Goal: Task Accomplishment & Management: Manage account settings

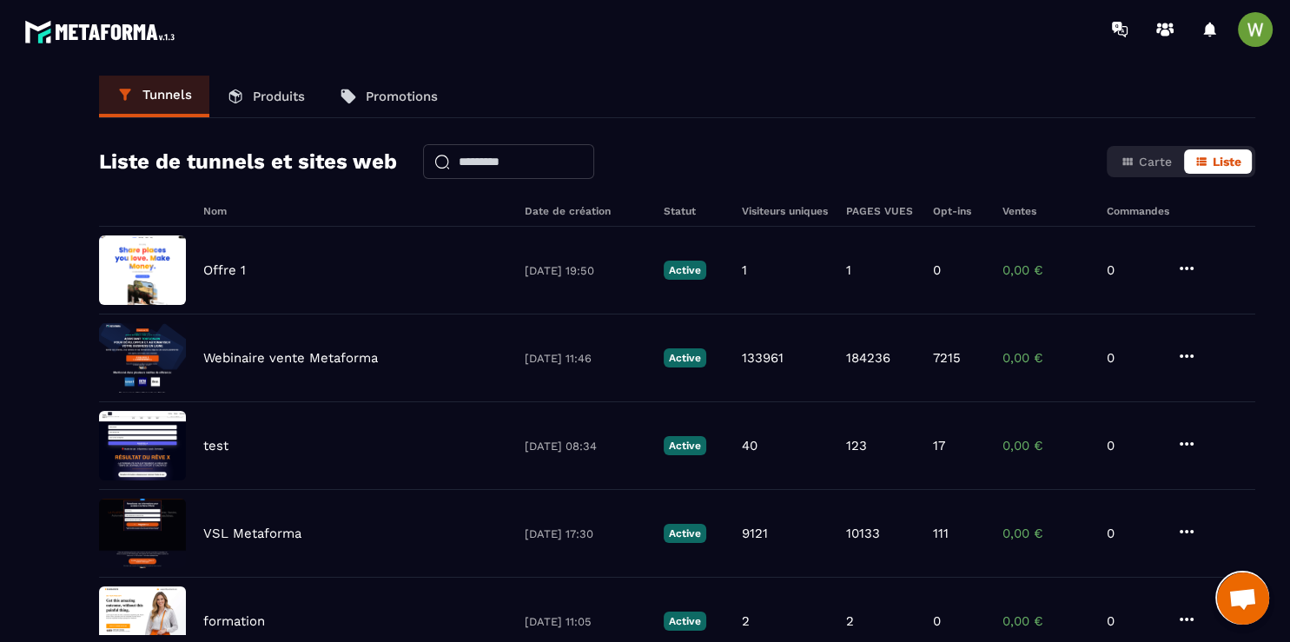
click at [83, 43] on img at bounding box center [102, 32] width 156 height 32
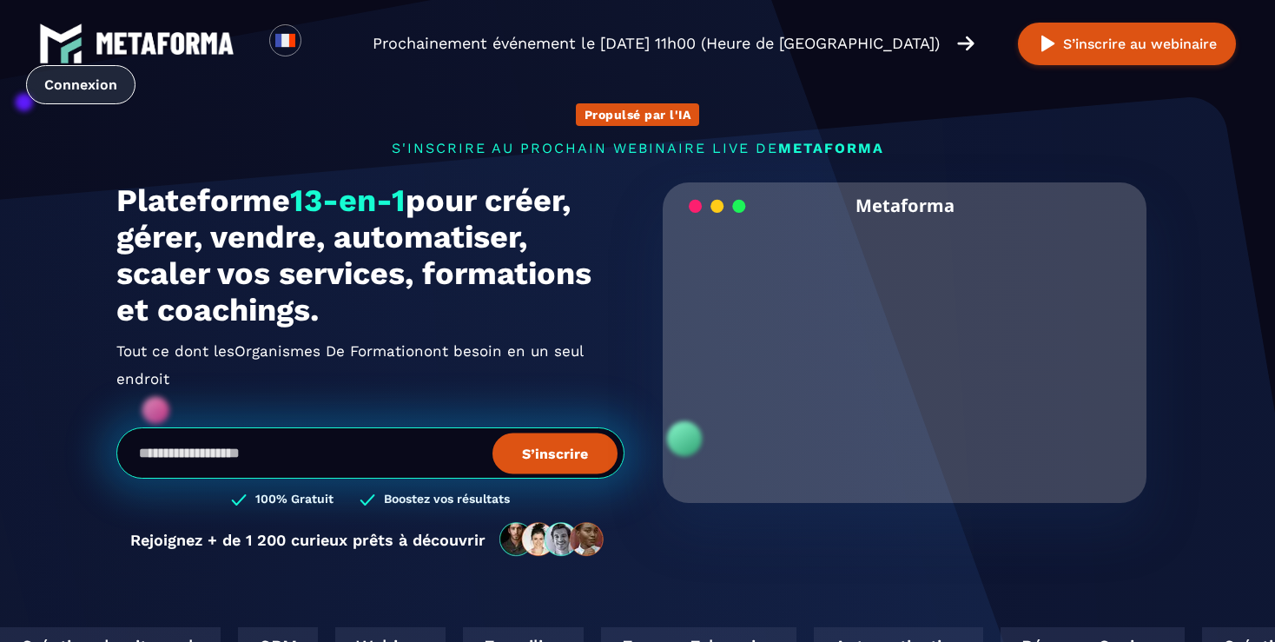
click at [100, 88] on link "Connexion" at bounding box center [80, 84] width 109 height 39
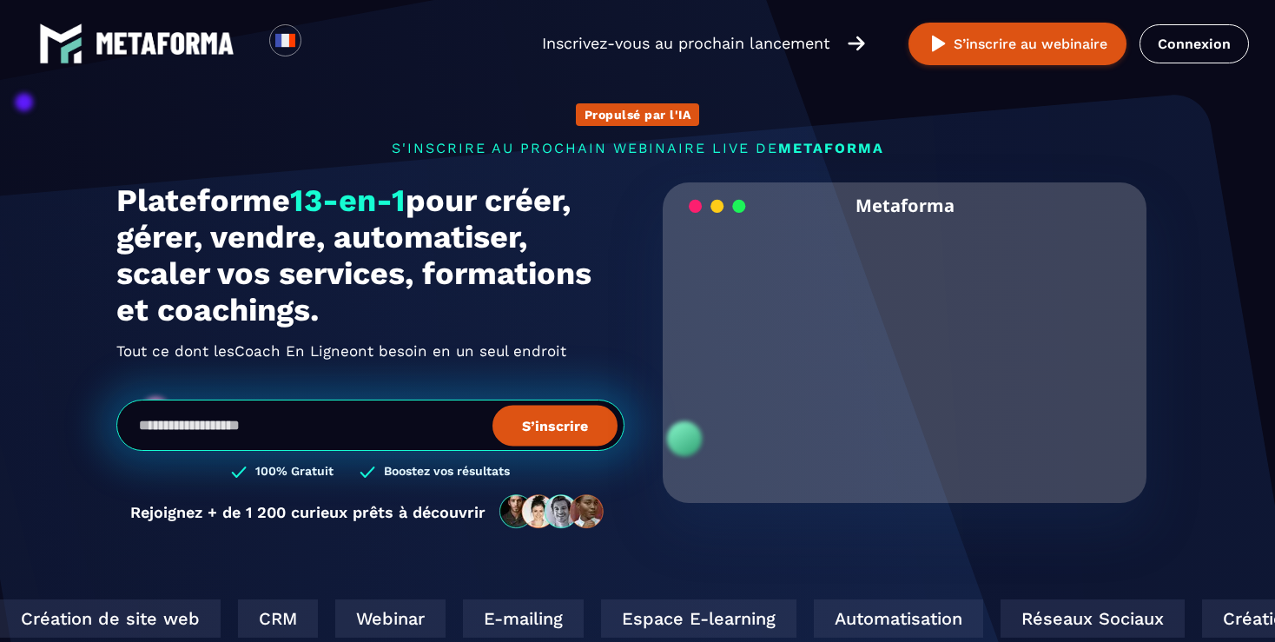
click at [213, 46] on img at bounding box center [165, 43] width 139 height 23
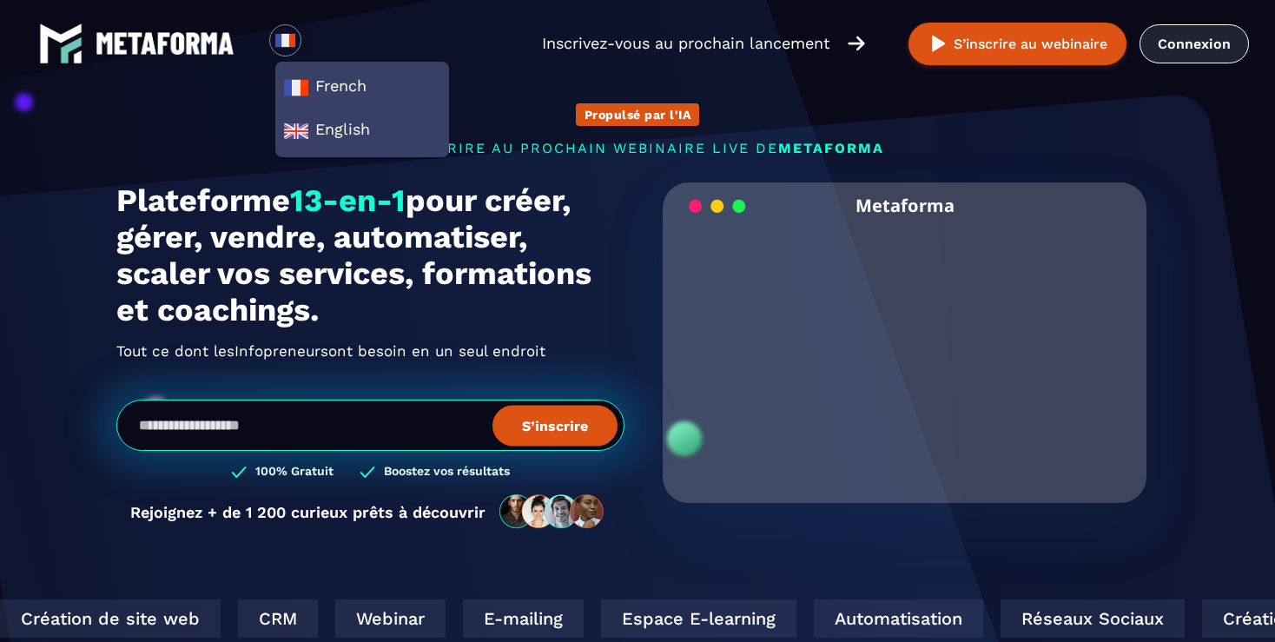
click at [1175, 53] on link "Connexion" at bounding box center [1194, 43] width 109 height 39
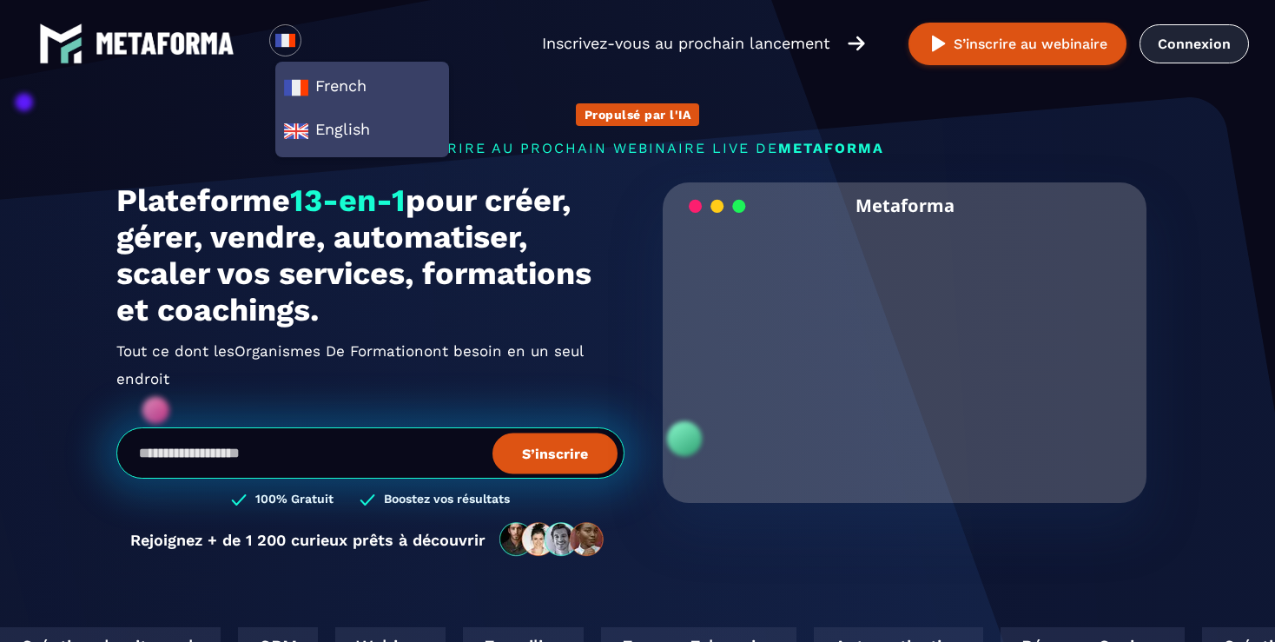
click at [1189, 54] on link "Connexion" at bounding box center [1194, 43] width 109 height 39
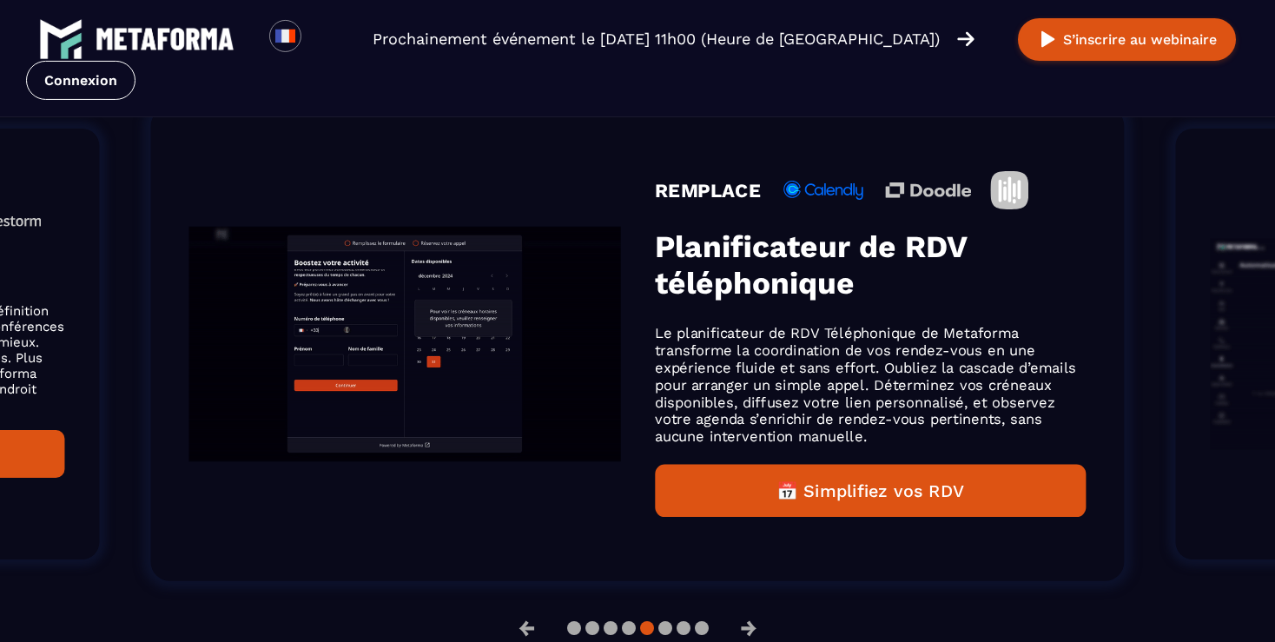
scroll to position [1204, 0]
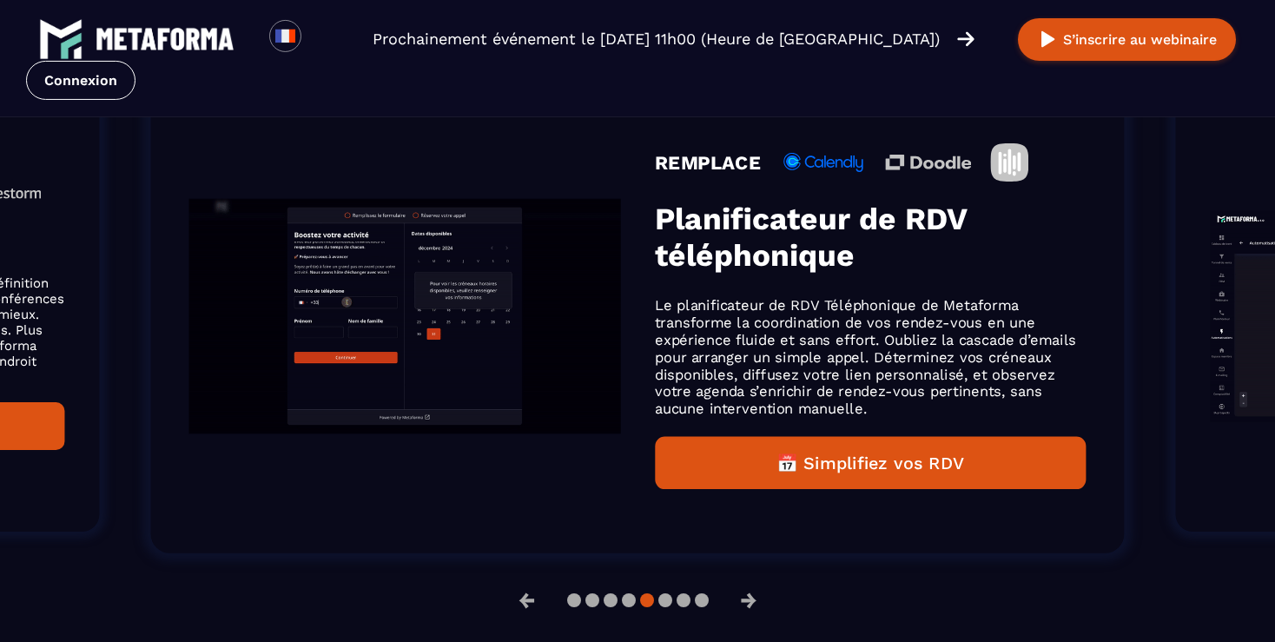
click at [264, 319] on img "Gallery" at bounding box center [405, 316] width 432 height 235
click at [759, 610] on button "→" at bounding box center [748, 601] width 45 height 42
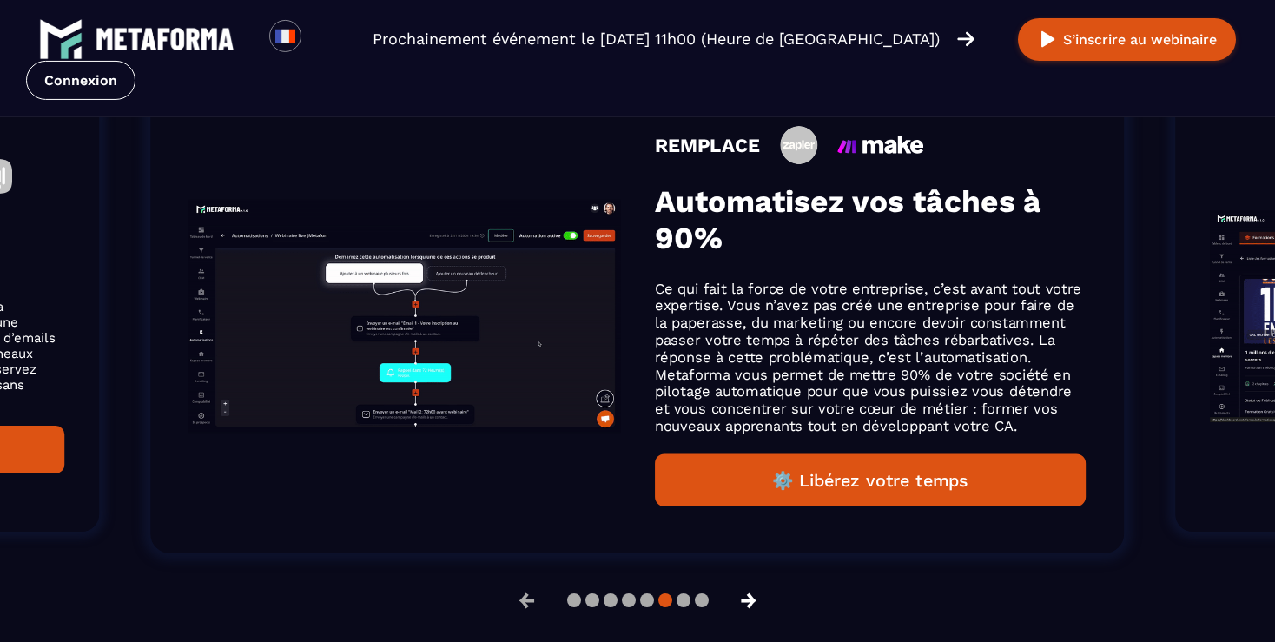
click at [759, 610] on button "→" at bounding box center [748, 601] width 45 height 42
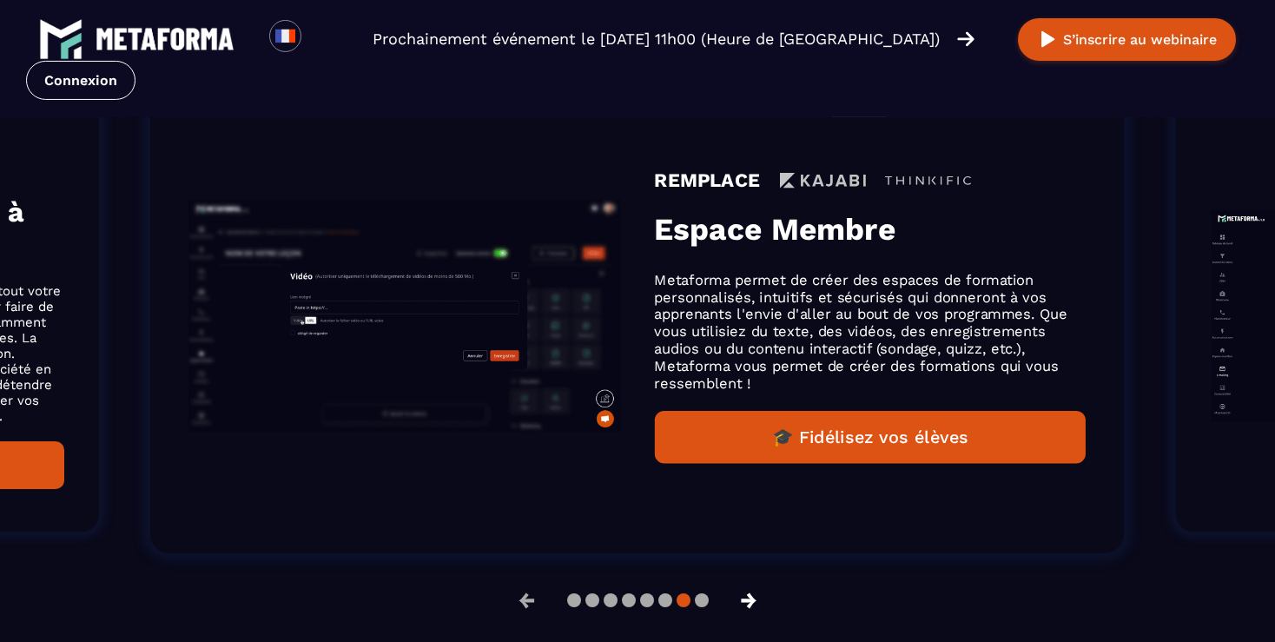
click at [759, 610] on button "→" at bounding box center [748, 601] width 45 height 42
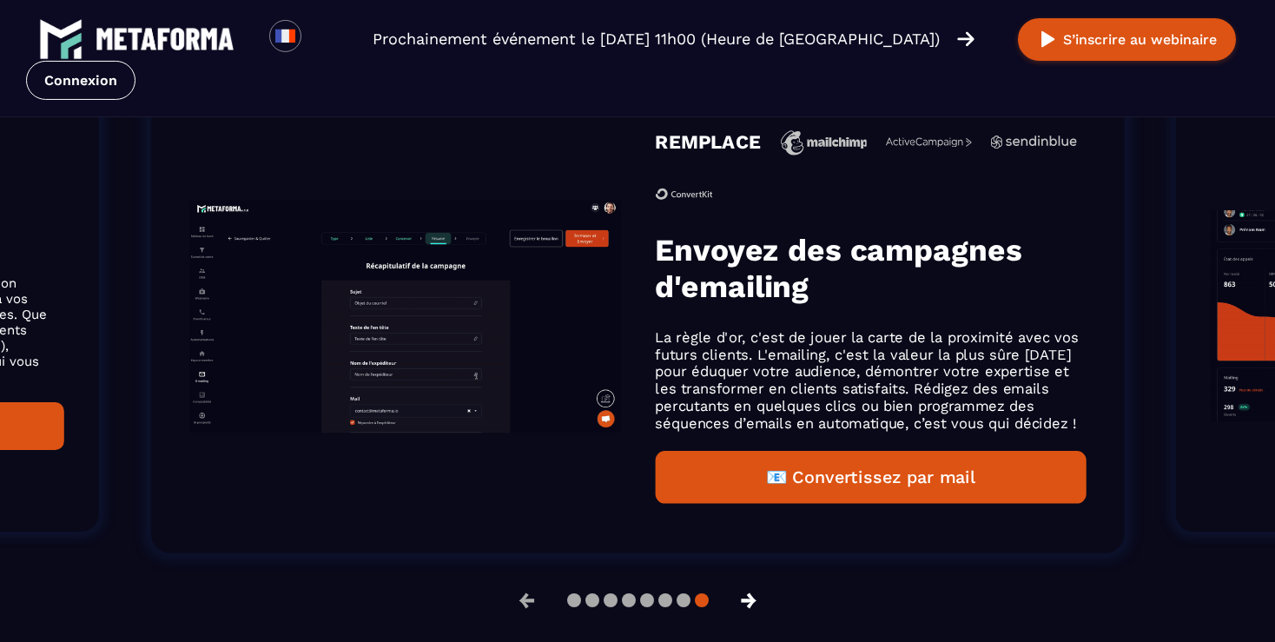
click at [759, 610] on button "→" at bounding box center [748, 601] width 45 height 42
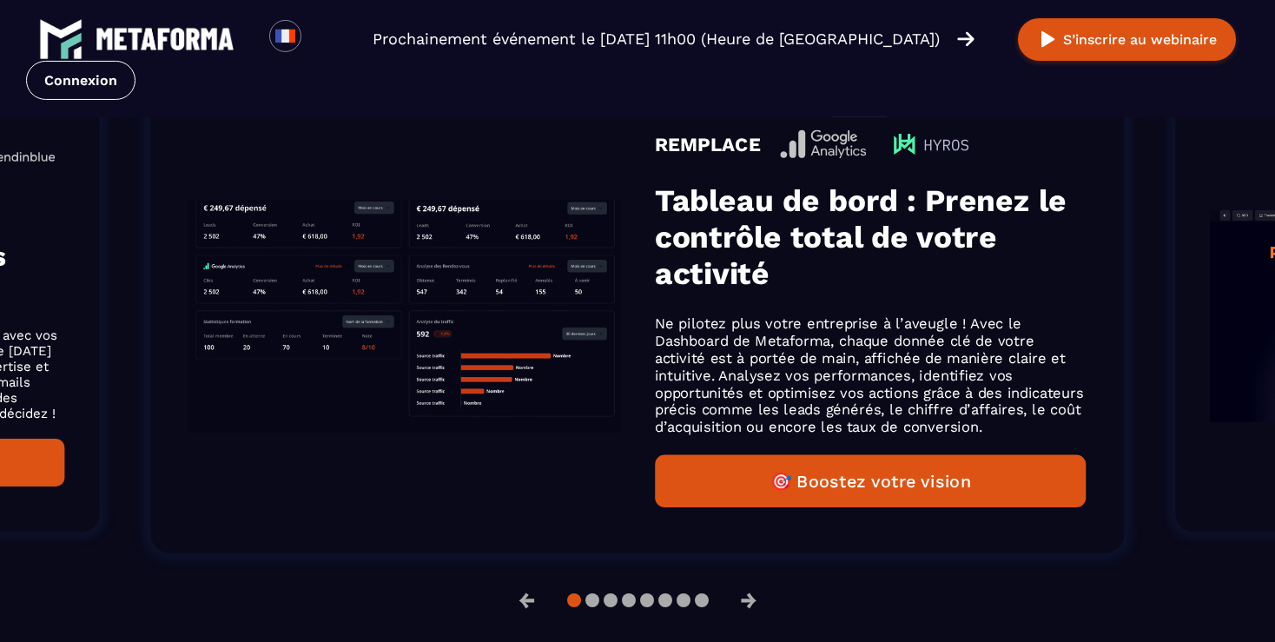
click at [843, 235] on h3 "Tableau de bord : Prenez le contrôle total de votre activité" at bounding box center [871, 236] width 432 height 109
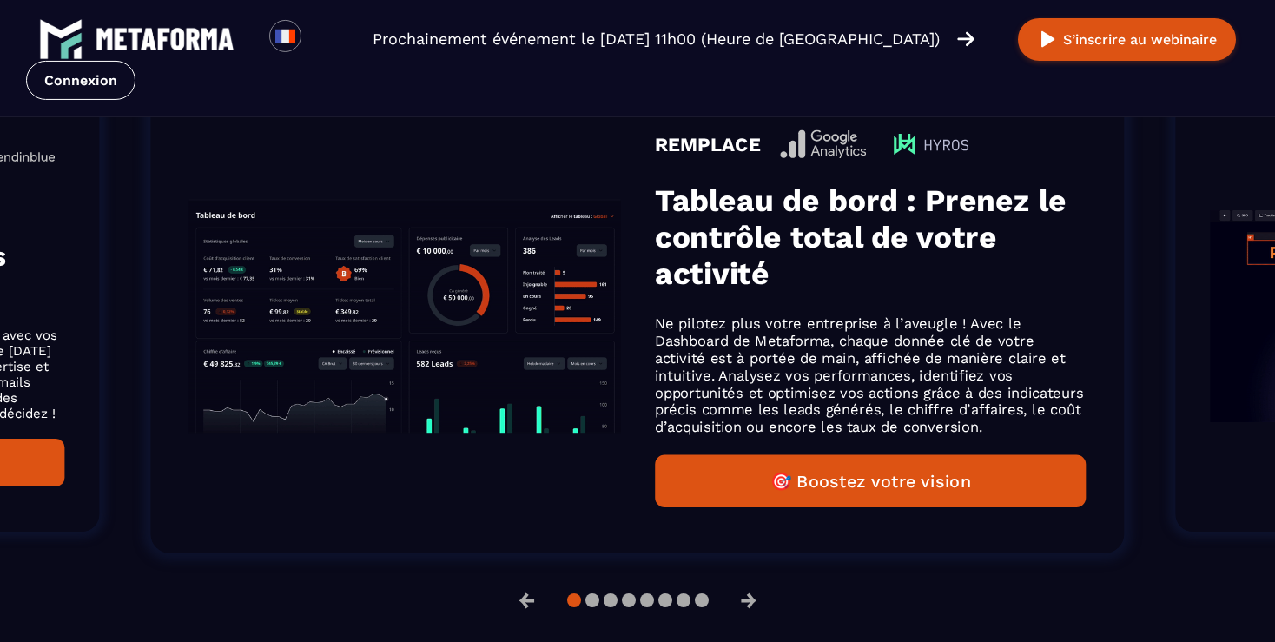
click at [541, 312] on img "Gallery" at bounding box center [405, 317] width 432 height 234
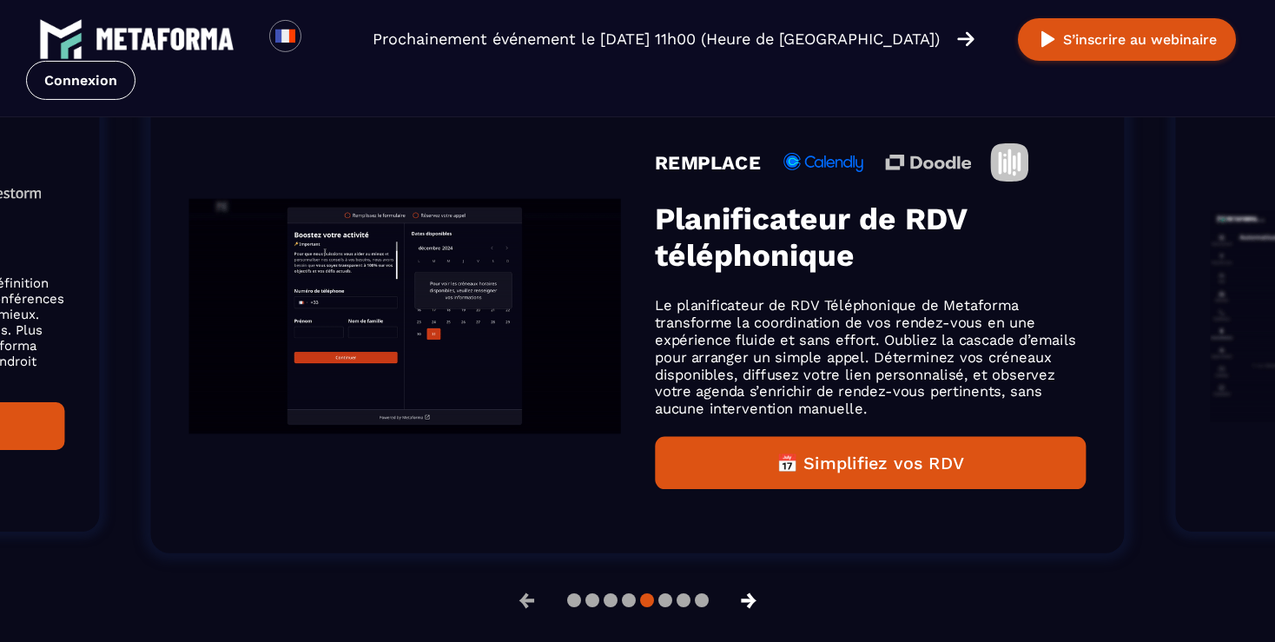
click at [749, 609] on button "→" at bounding box center [748, 601] width 45 height 42
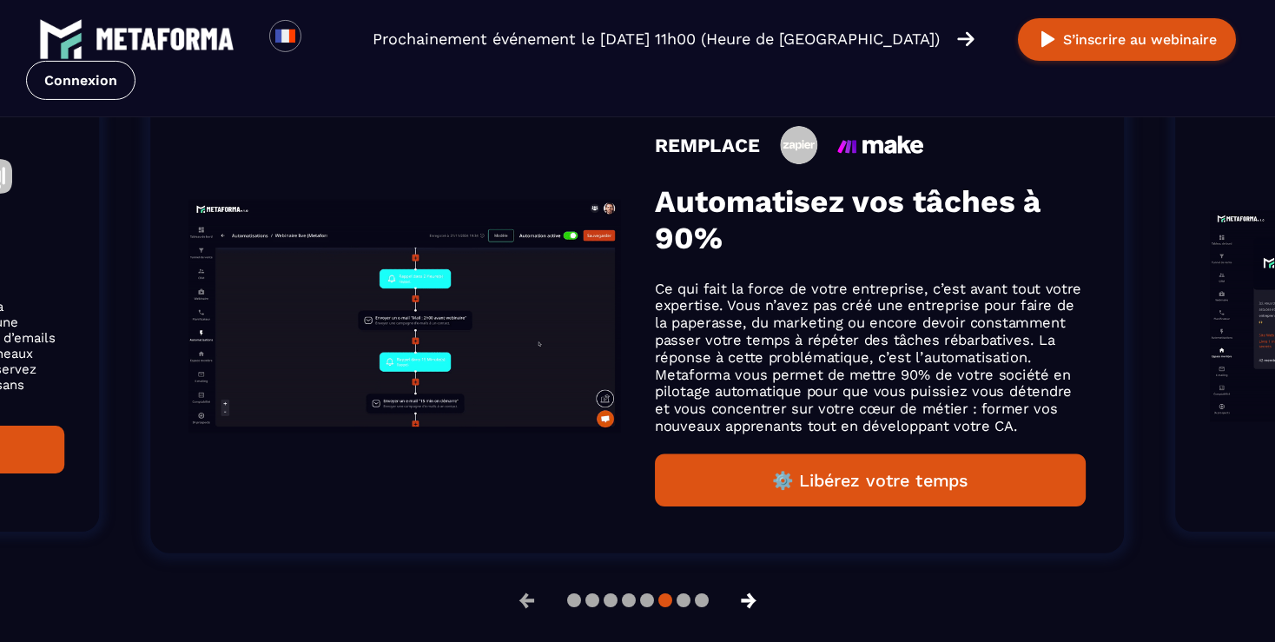
click at [749, 609] on button "→" at bounding box center [748, 601] width 45 height 42
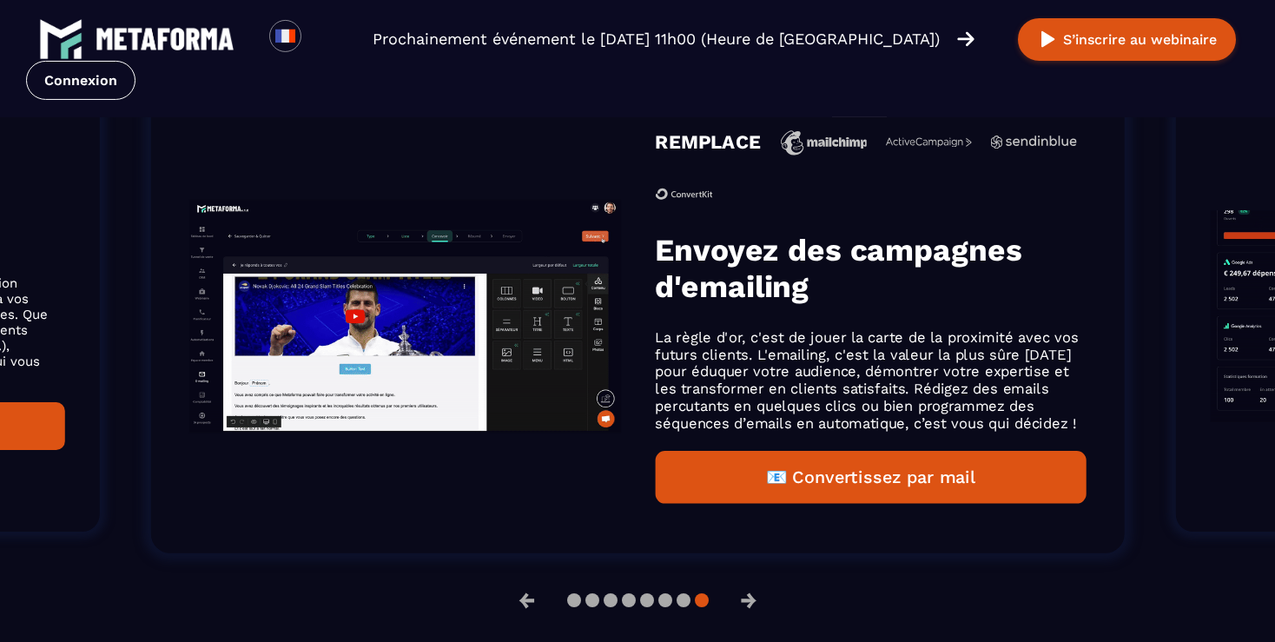
scroll to position [1204, 0]
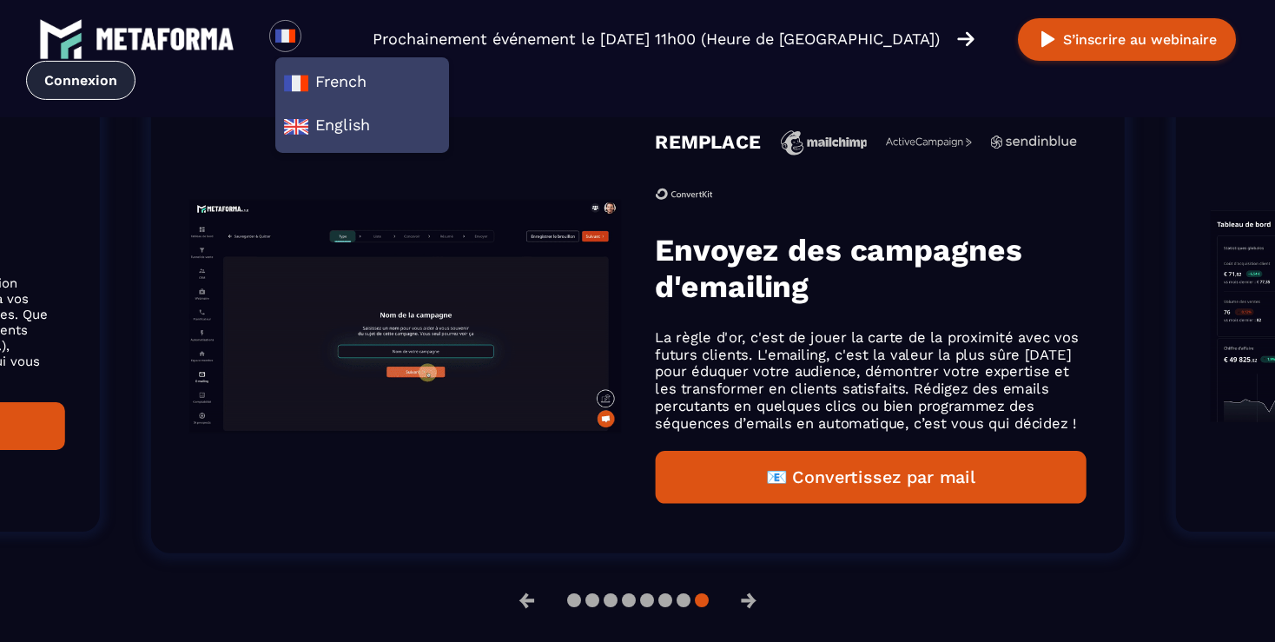
click at [79, 89] on link "Connexion" at bounding box center [80, 80] width 109 height 39
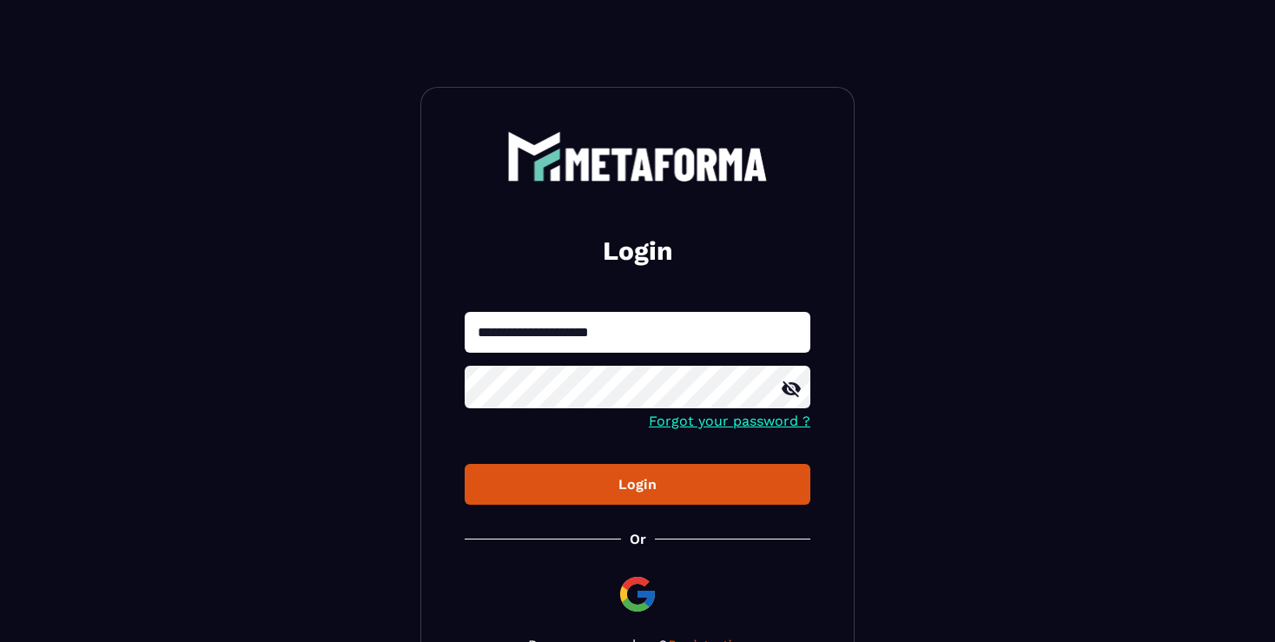
type input "**********"
click at [601, 476] on div "Login" at bounding box center [638, 484] width 318 height 17
